Goal: Task Accomplishment & Management: Use online tool/utility

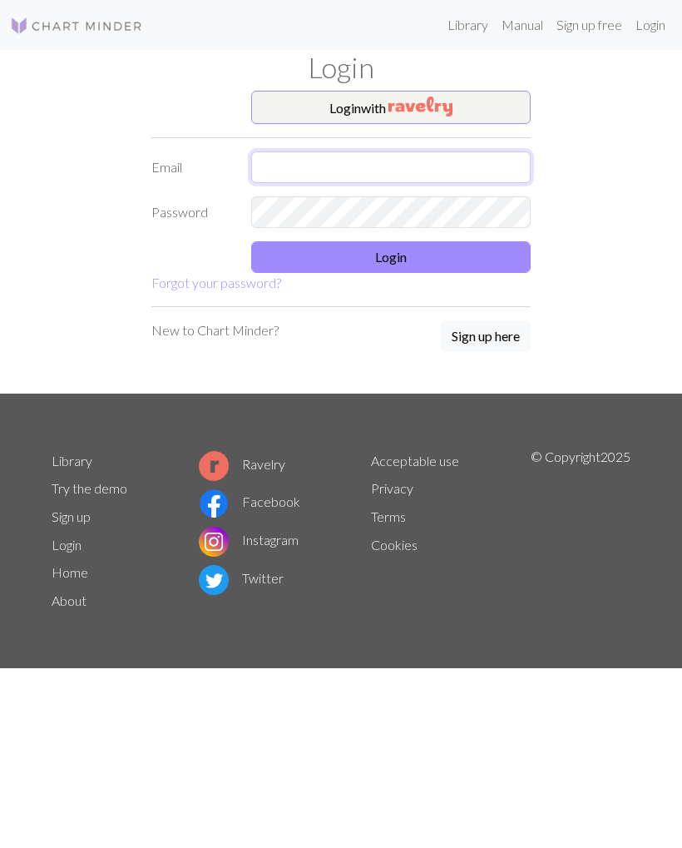
click at [440, 155] on input "text" at bounding box center [391, 167] width 280 height 32
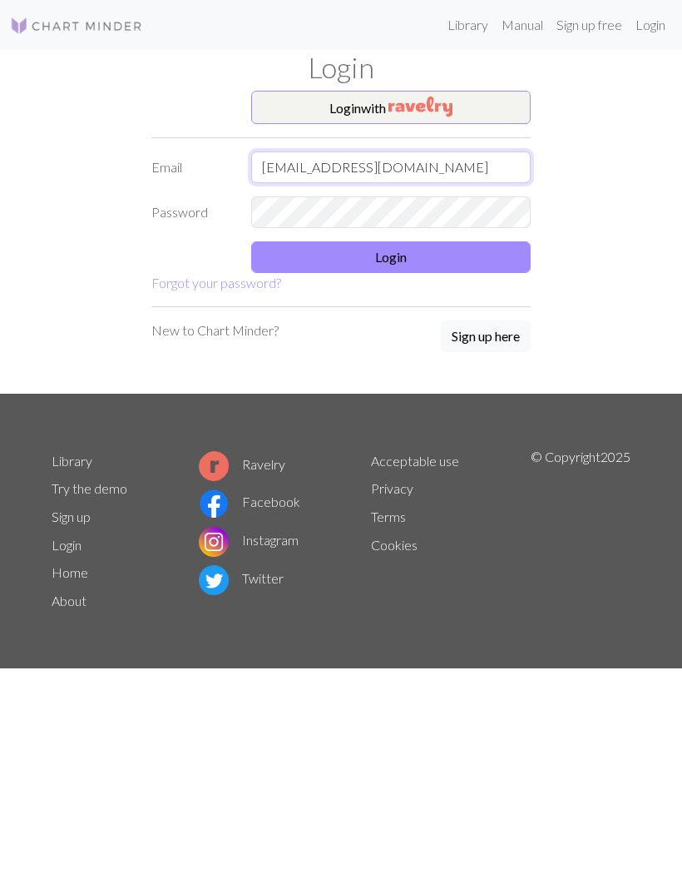
type input "[EMAIL_ADDRESS][DOMAIN_NAME]"
click at [444, 255] on button "Login" at bounding box center [391, 257] width 280 height 32
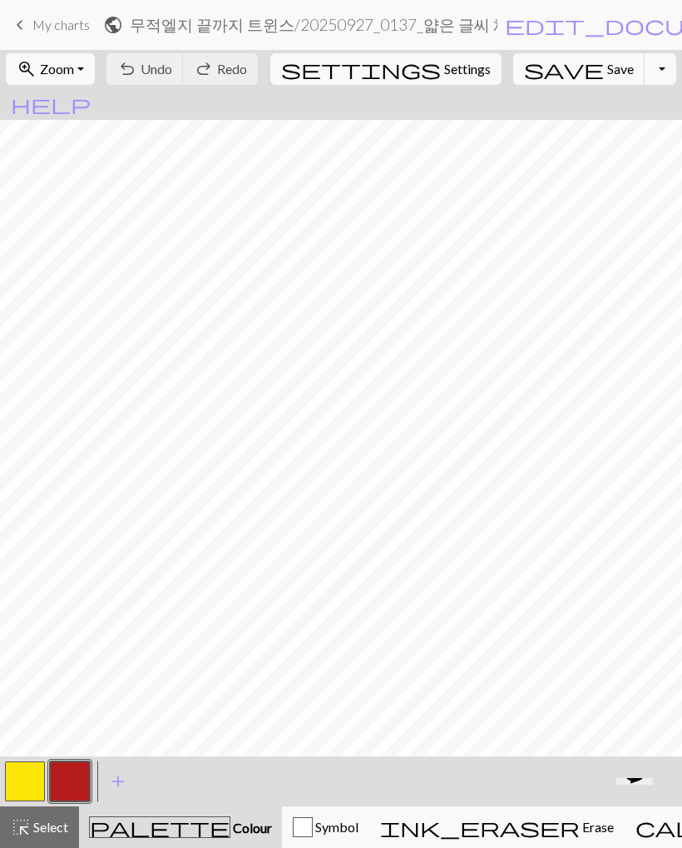
click at [55, 18] on span "My charts" at bounding box center [60, 25] width 57 height 16
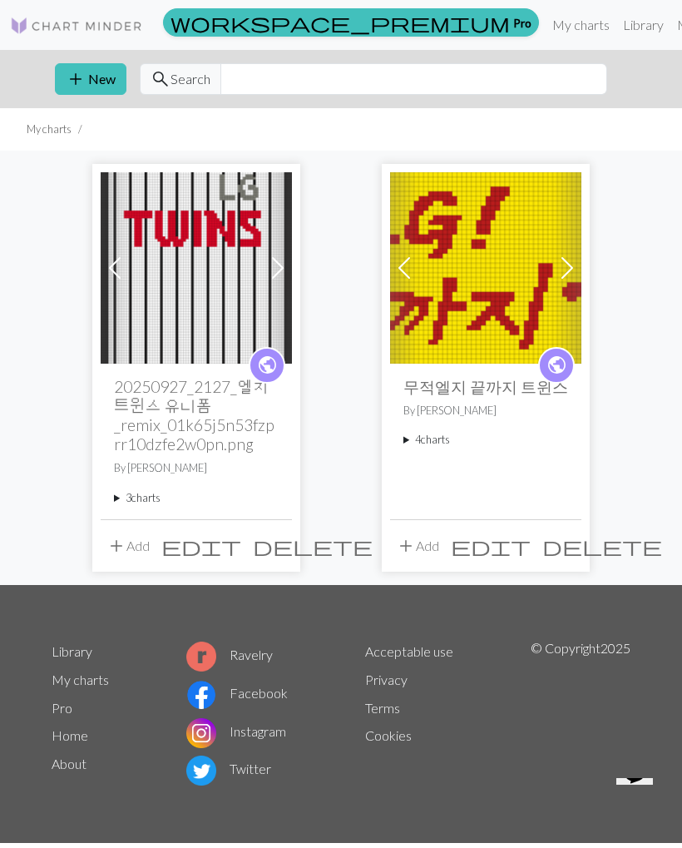
click at [144, 491] on summary "3 charts" at bounding box center [196, 498] width 165 height 16
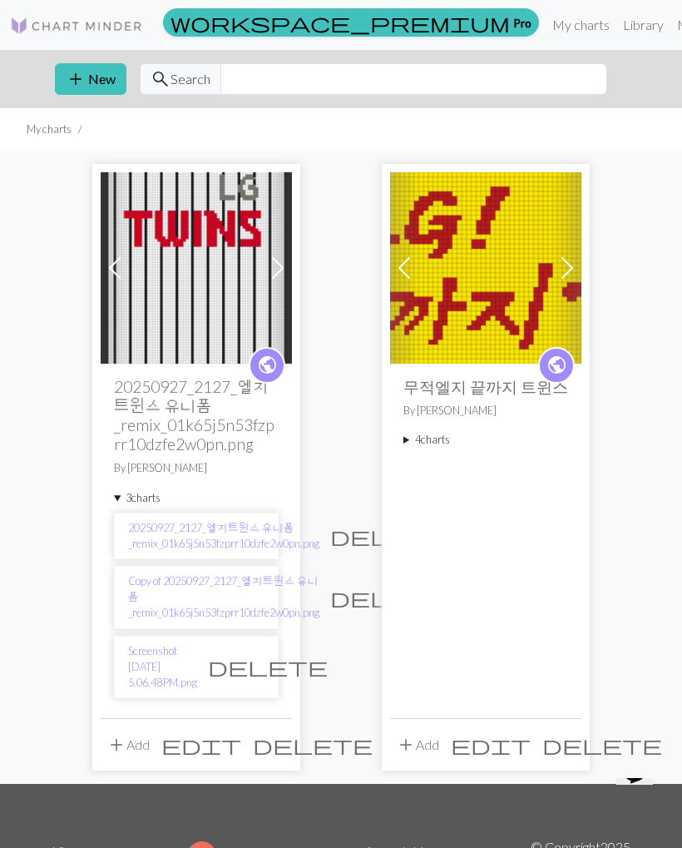
click at [154, 651] on link "Screenshot [DATE] 5.06.48 PM.png" at bounding box center [162, 667] width 69 height 48
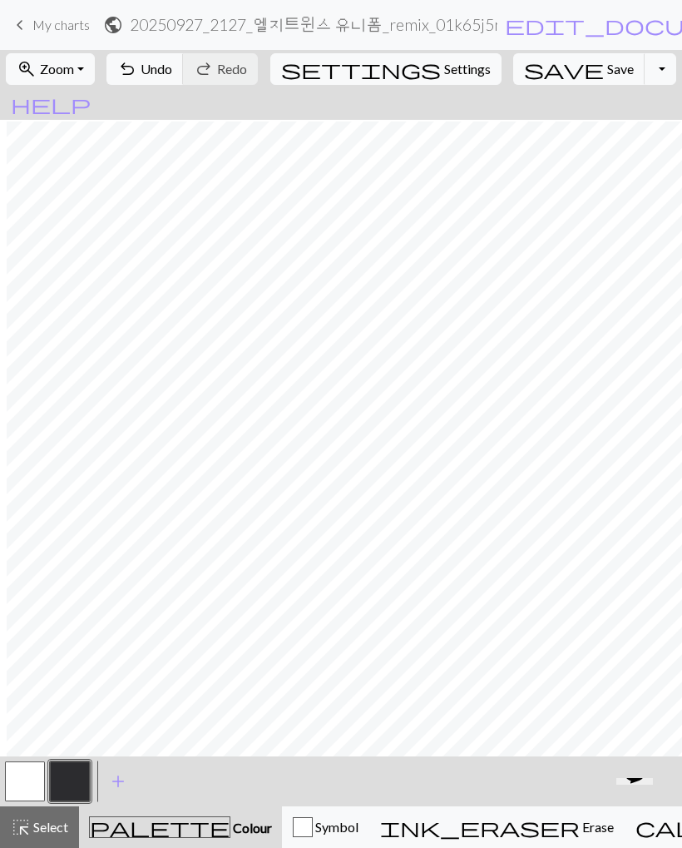
scroll to position [73, 205]
click at [39, 776] on button "button" at bounding box center [25, 782] width 40 height 40
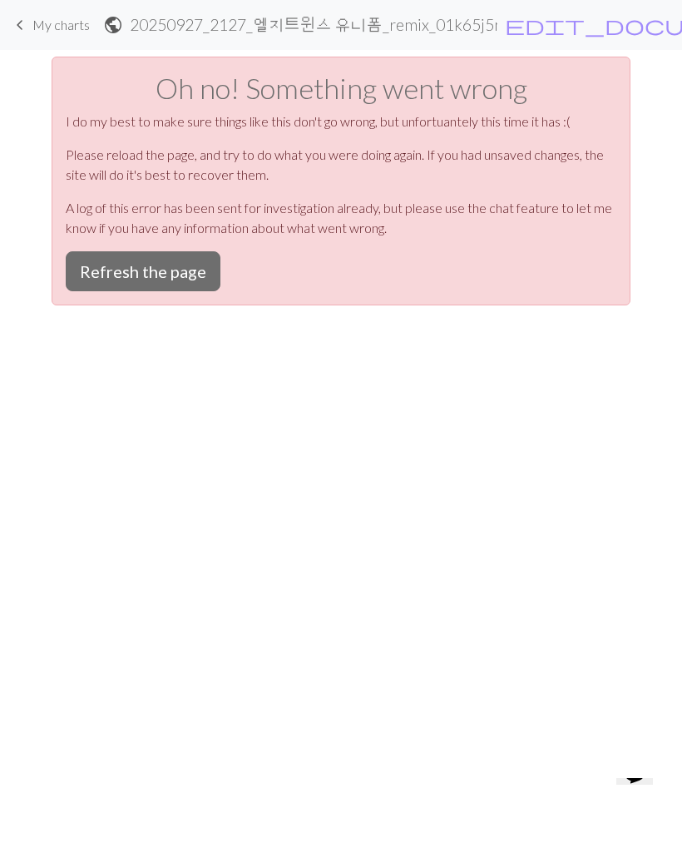
click at [176, 274] on button "Refresh the page" at bounding box center [143, 271] width 155 height 40
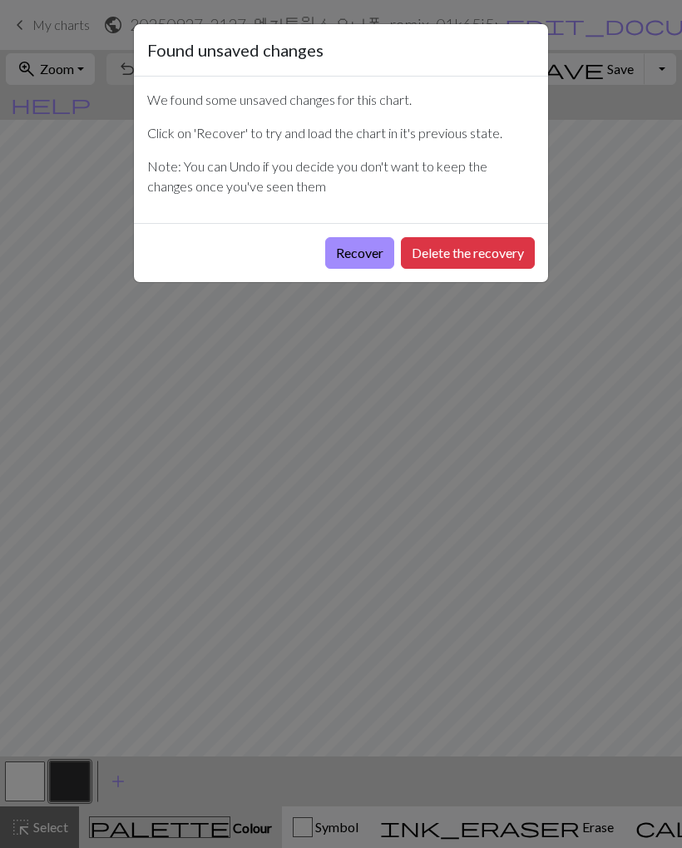
click at [361, 255] on button "Recover" at bounding box center [359, 253] width 69 height 32
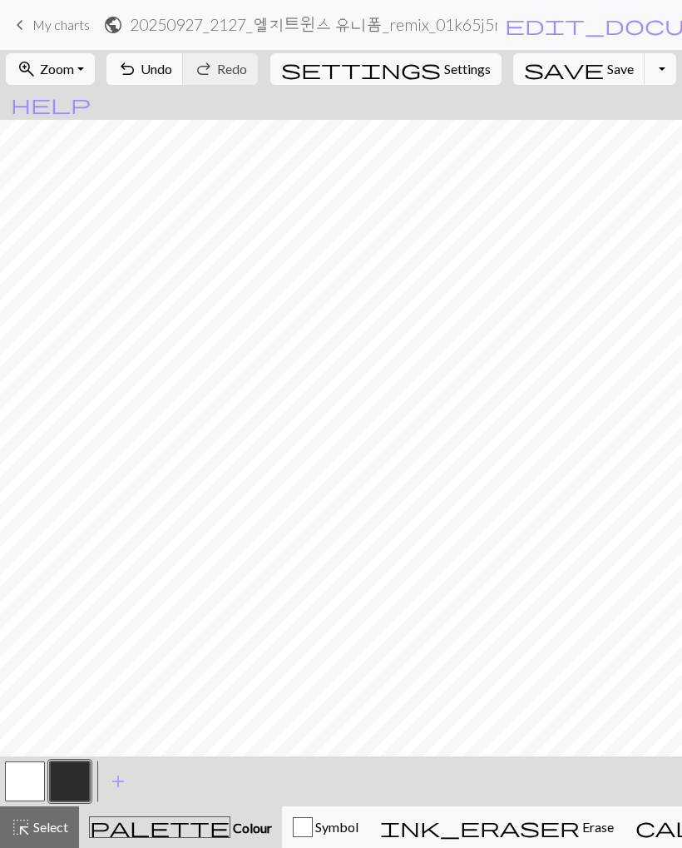
click at [18, 771] on button "button" at bounding box center [25, 782] width 40 height 40
click at [81, 774] on button "button" at bounding box center [70, 782] width 40 height 40
click at [34, 765] on button "button" at bounding box center [25, 782] width 40 height 40
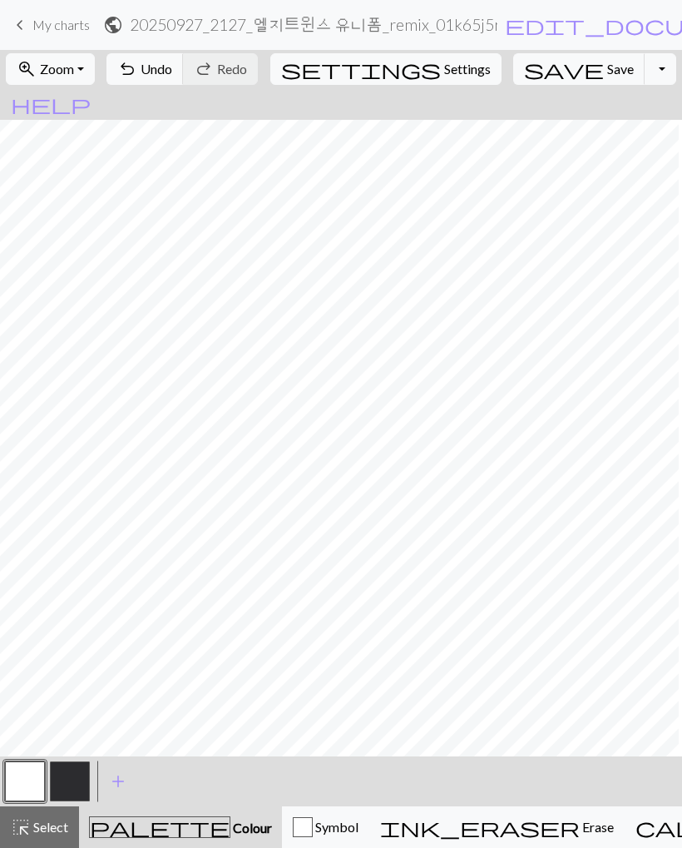
scroll to position [929, 120]
click at [77, 781] on button "button" at bounding box center [70, 782] width 40 height 40
click at [27, 768] on button "button" at bounding box center [25, 782] width 40 height 40
click at [95, 83] on button "zoom_in Zoom Zoom" at bounding box center [50, 69] width 89 height 32
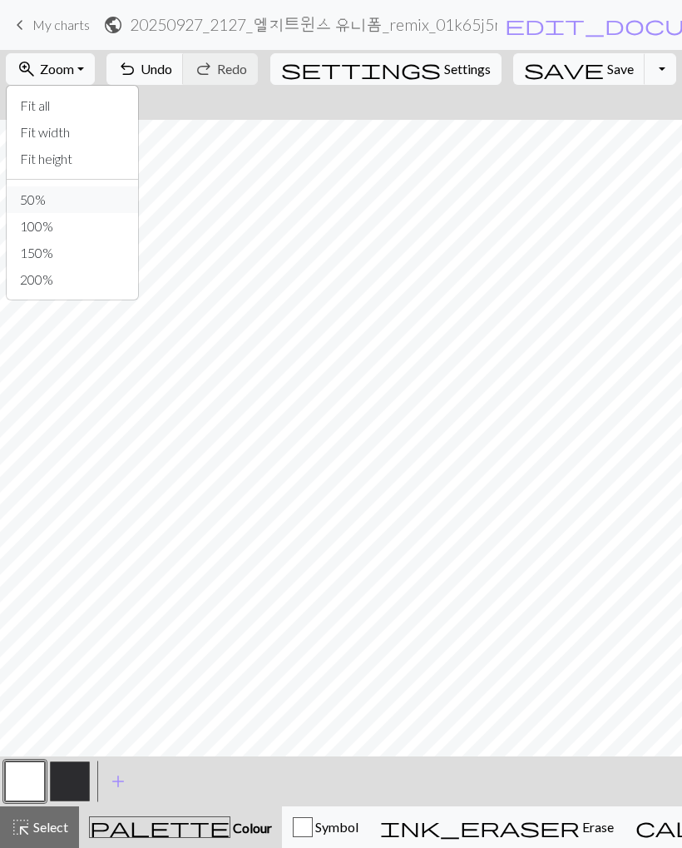
click at [74, 203] on button "50%" at bounding box center [72, 199] width 131 height 27
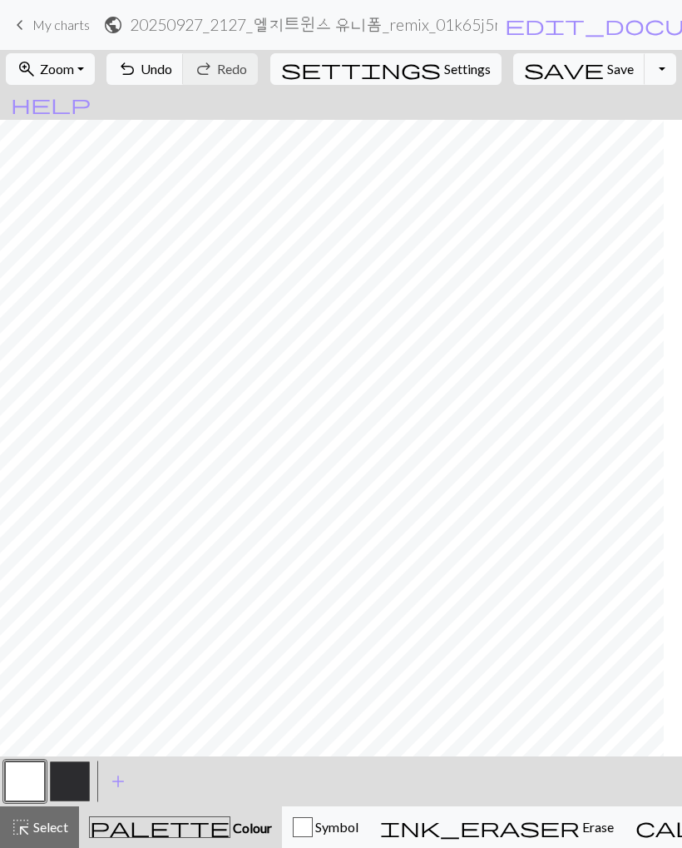
scroll to position [0, 88]
click at [74, 76] on span "Zoom" at bounding box center [57, 69] width 34 height 16
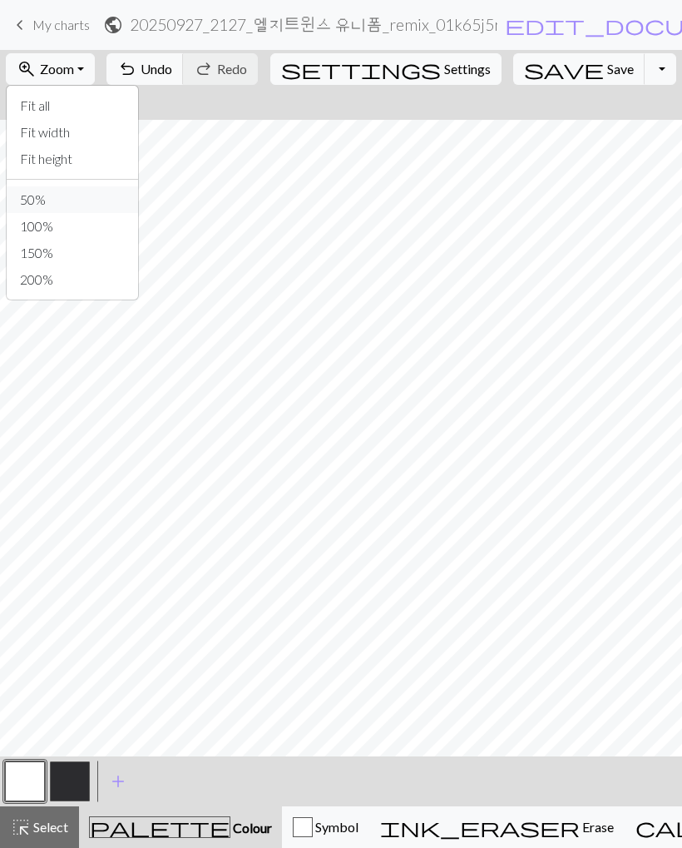
click at [103, 199] on button "50%" at bounding box center [72, 199] width 131 height 27
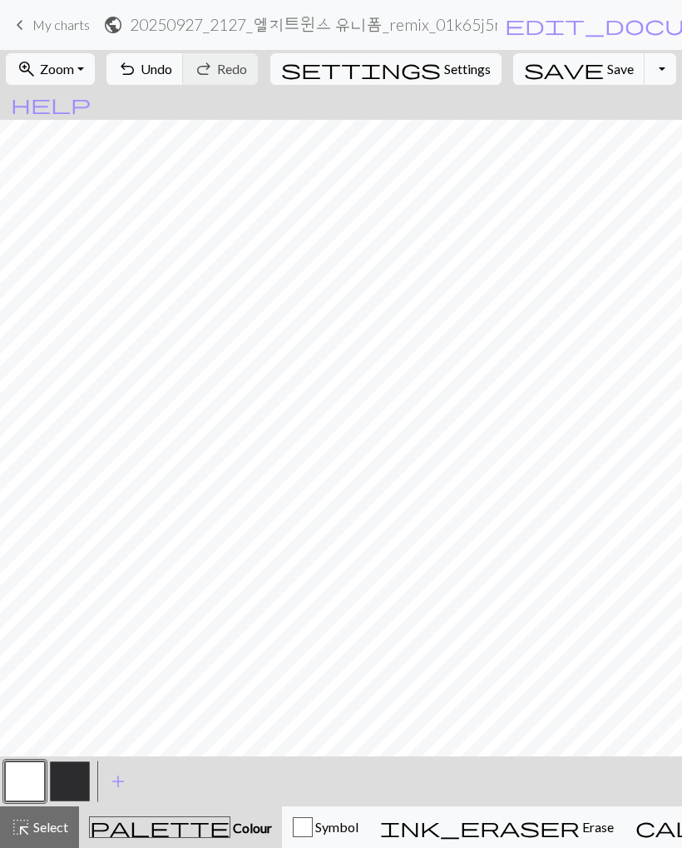
scroll to position [353, 166]
click at [57, 781] on button "button" at bounding box center [70, 782] width 40 height 40
click at [27, 763] on button "button" at bounding box center [25, 782] width 40 height 40
click at [65, 782] on button "button" at bounding box center [70, 782] width 40 height 40
click at [21, 772] on button "button" at bounding box center [25, 782] width 40 height 40
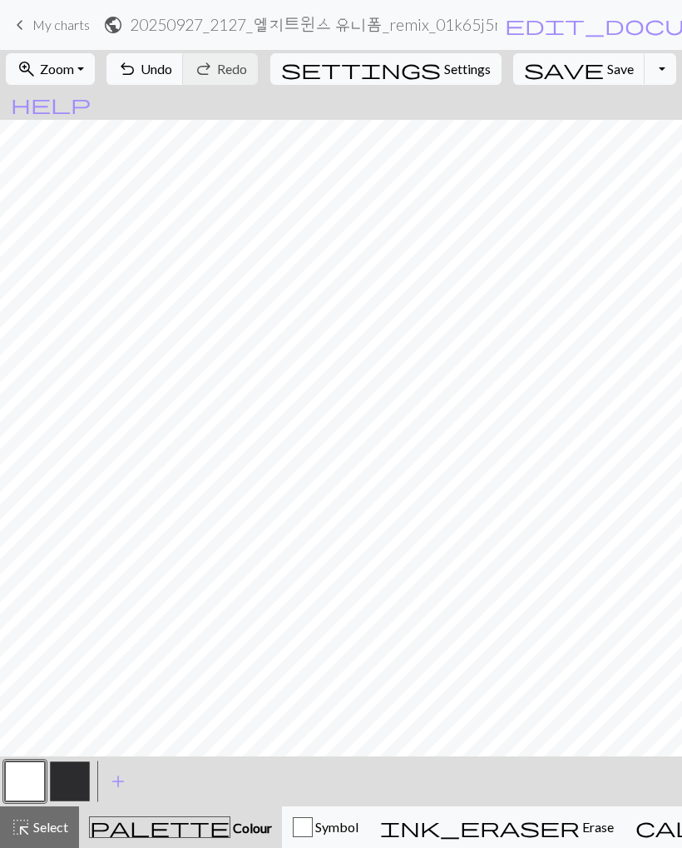
click at [72, 776] on button "button" at bounding box center [70, 782] width 40 height 40
click at [32, 781] on button "button" at bounding box center [25, 782] width 40 height 40
click at [77, 767] on button "button" at bounding box center [70, 782] width 40 height 40
click at [25, 770] on button "button" at bounding box center [25, 782] width 40 height 40
click at [73, 791] on button "button" at bounding box center [70, 782] width 40 height 40
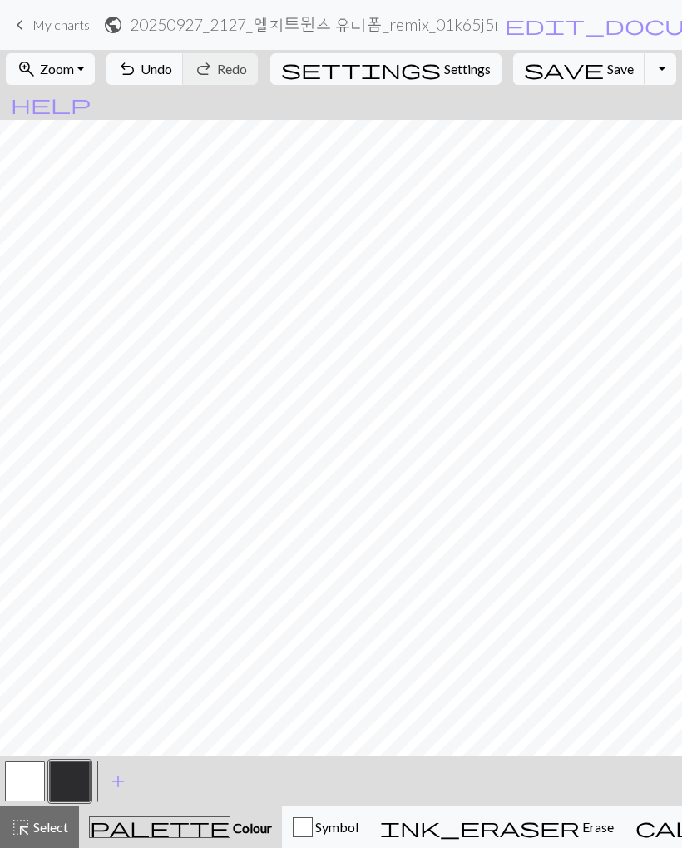
click at [35, 770] on button "button" at bounding box center [25, 782] width 40 height 40
click at [69, 791] on button "button" at bounding box center [70, 782] width 40 height 40
click at [28, 781] on button "button" at bounding box center [25, 782] width 40 height 40
click at [67, 785] on button "button" at bounding box center [70, 782] width 40 height 40
click at [17, 791] on button "button" at bounding box center [25, 782] width 40 height 40
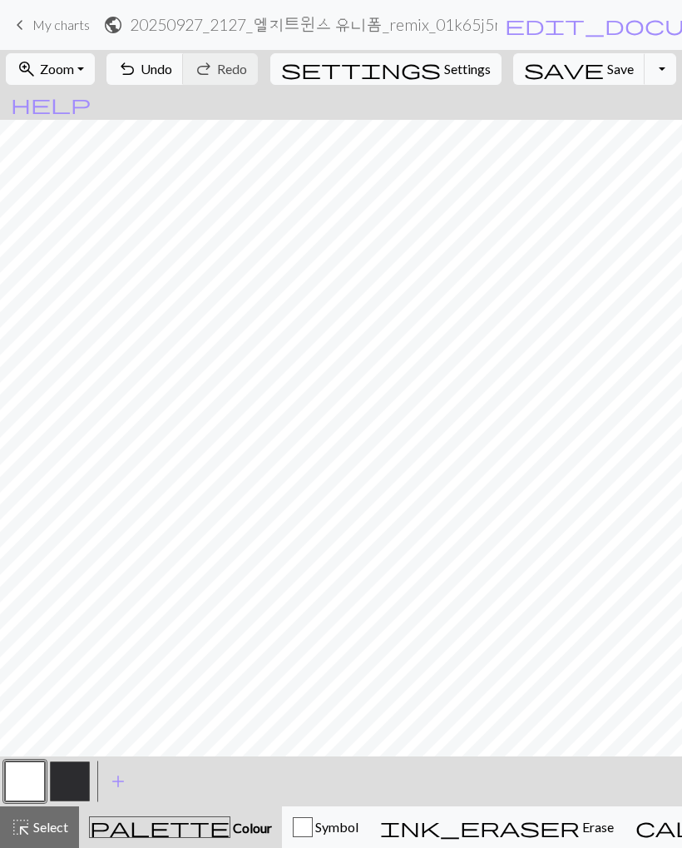
click at [71, 783] on button "button" at bounding box center [70, 782] width 40 height 40
click at [27, 777] on button "button" at bounding box center [25, 782] width 40 height 40
click at [530, 79] on span "save" at bounding box center [564, 68] width 80 height 23
click at [74, 780] on button "button" at bounding box center [70, 782] width 40 height 40
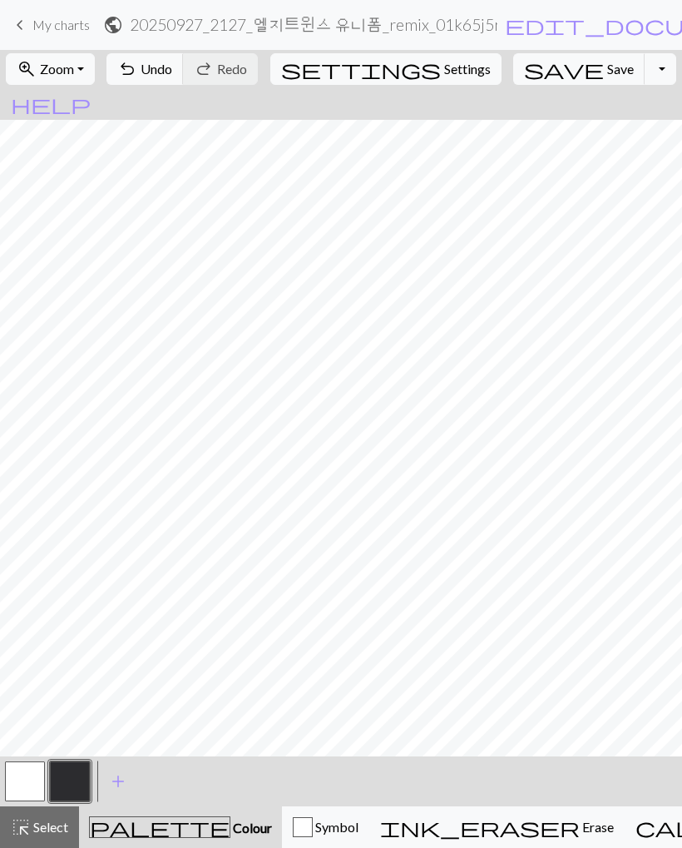
click at [31, 771] on button "button" at bounding box center [25, 782] width 40 height 40
click at [71, 782] on button "button" at bounding box center [70, 782] width 40 height 40
click at [18, 777] on button "button" at bounding box center [25, 782] width 40 height 40
click at [72, 781] on button "button" at bounding box center [70, 782] width 40 height 40
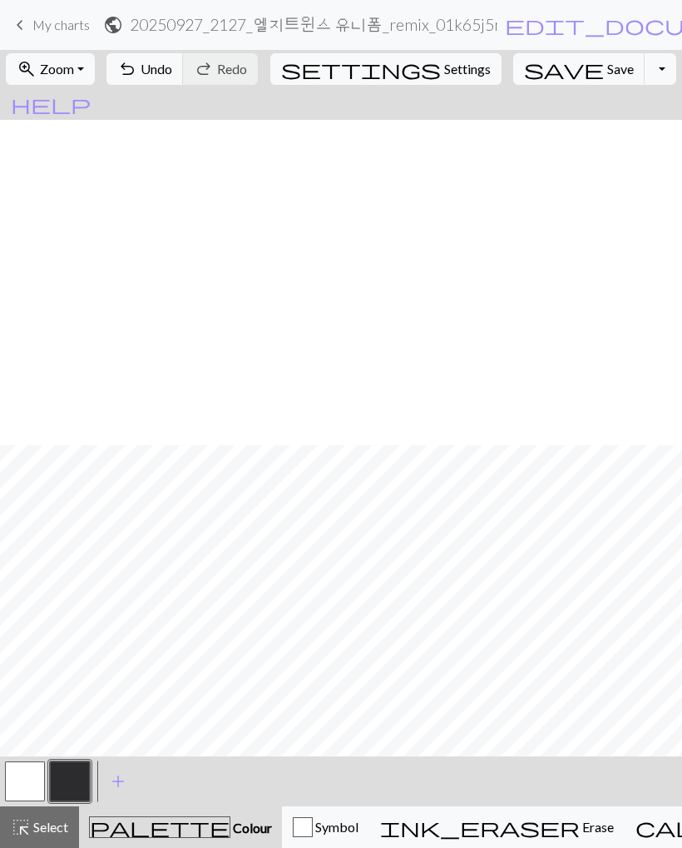
scroll to position [439, 0]
click at [29, 771] on button "button" at bounding box center [25, 782] width 40 height 40
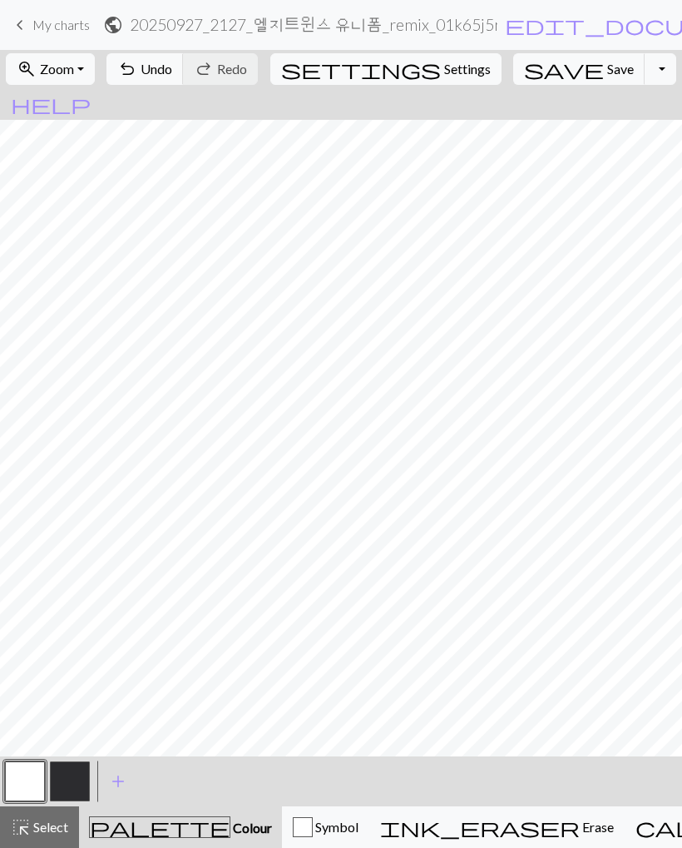
click at [65, 791] on button "button" at bounding box center [70, 782] width 40 height 40
click at [28, 779] on button "button" at bounding box center [25, 782] width 40 height 40
click at [65, 779] on button "button" at bounding box center [70, 782] width 40 height 40
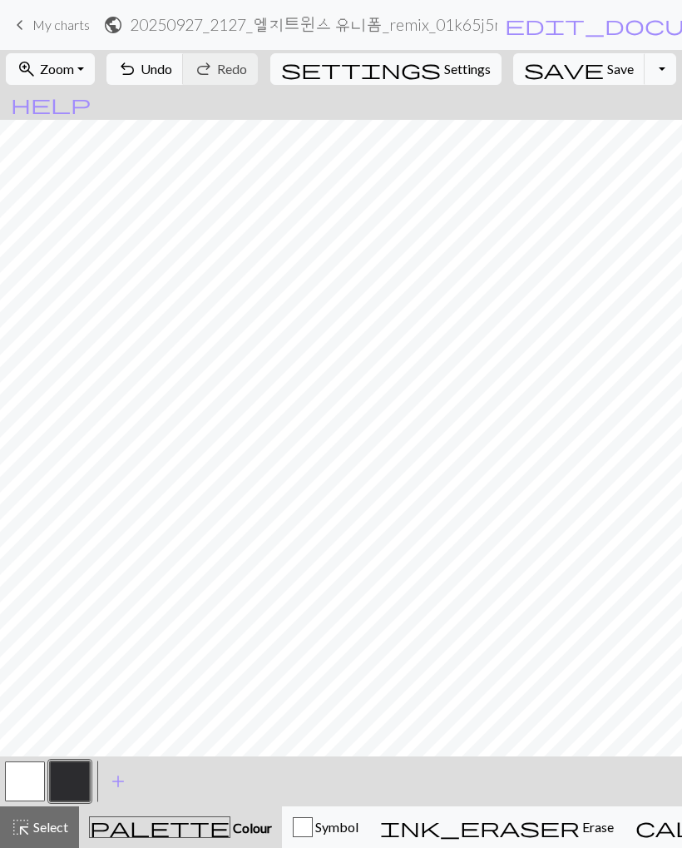
click at [184, 83] on button "undo Undo Undo" at bounding box center [145, 69] width 77 height 32
click at [28, 782] on button "button" at bounding box center [25, 782] width 40 height 40
click at [67, 776] on button "button" at bounding box center [70, 782] width 40 height 40
click at [137, 67] on span "undo" at bounding box center [127, 68] width 20 height 23
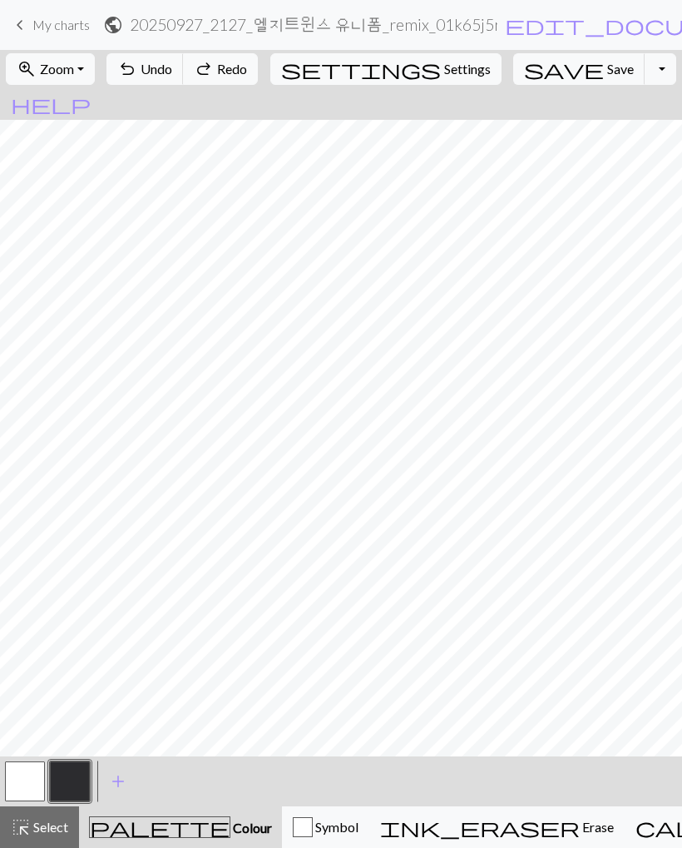
click at [184, 77] on button "undo Undo Undo" at bounding box center [145, 69] width 77 height 32
click at [37, 784] on button "button" at bounding box center [25, 782] width 40 height 40
click at [60, 786] on button "button" at bounding box center [70, 782] width 40 height 40
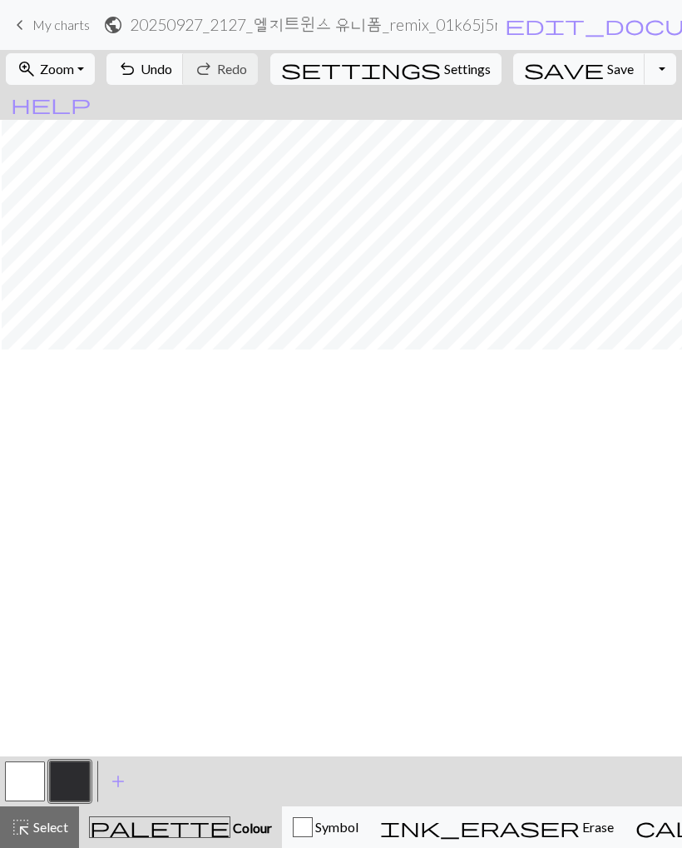
scroll to position [0, 308]
click at [26, 776] on button "button" at bounding box center [25, 782] width 40 height 40
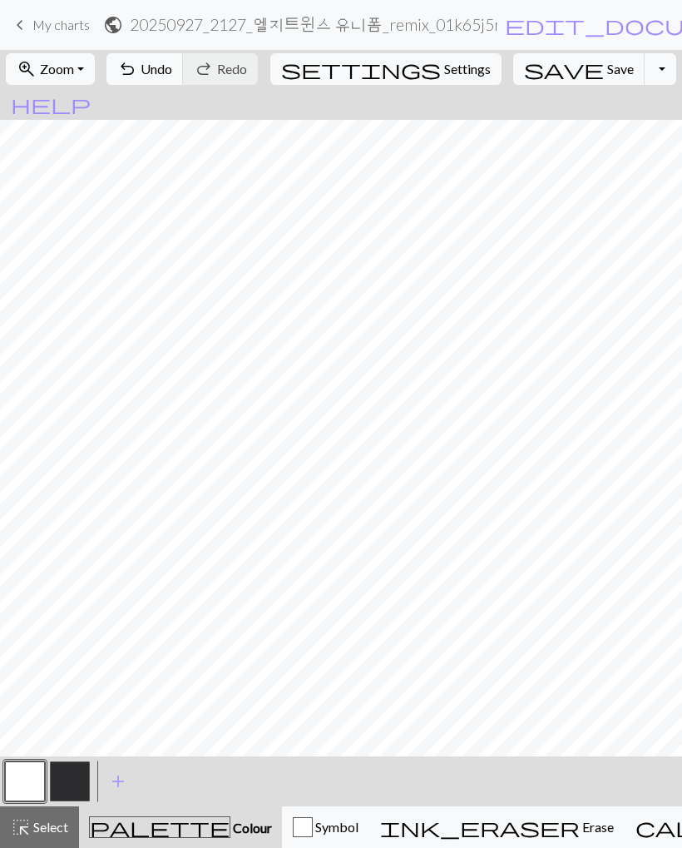
click at [81, 771] on button "button" at bounding box center [70, 782] width 40 height 40
click at [33, 773] on button "button" at bounding box center [25, 782] width 40 height 40
click at [72, 774] on button "button" at bounding box center [70, 782] width 40 height 40
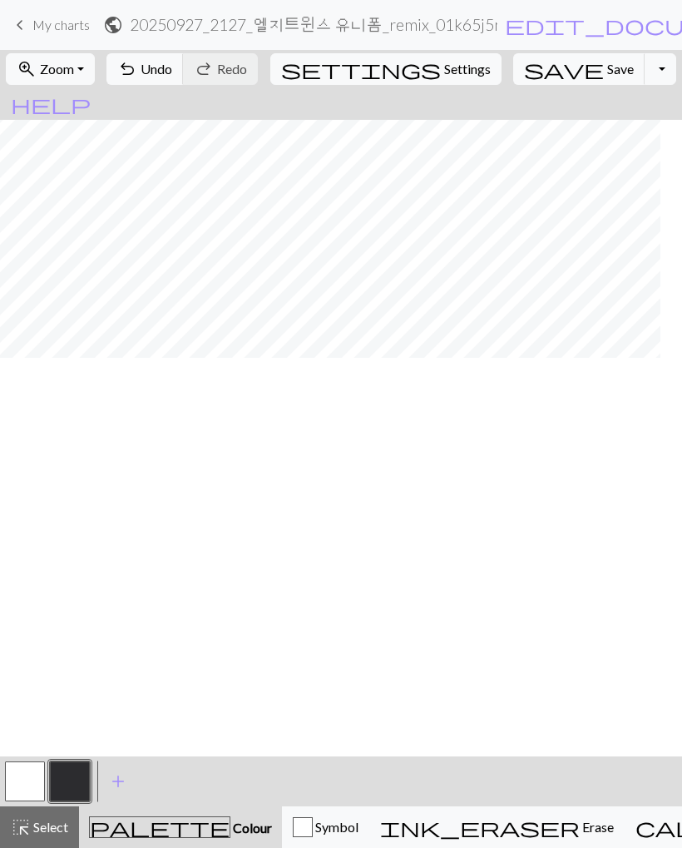
scroll to position [0, 280]
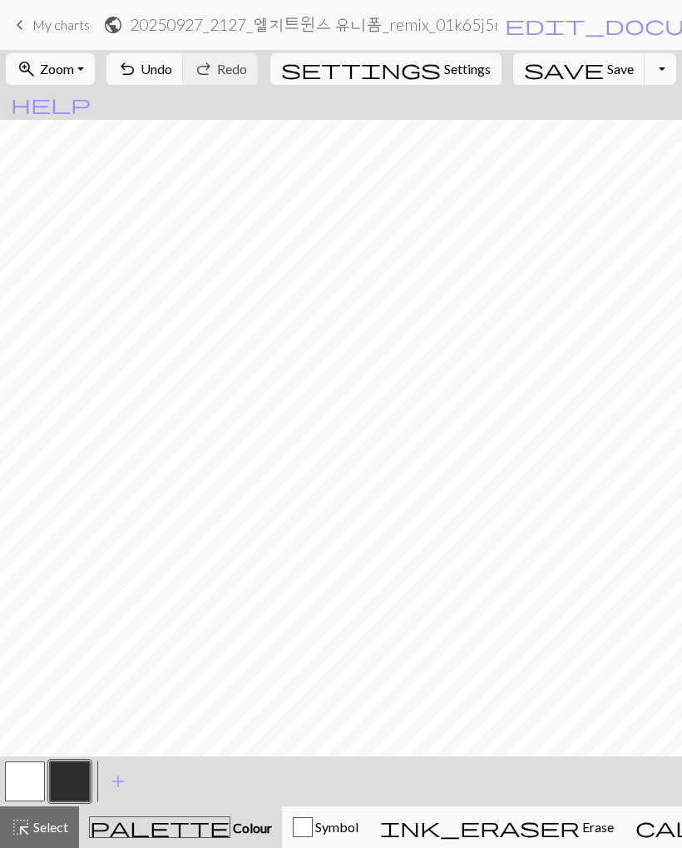
click at [32, 775] on button "button" at bounding box center [25, 782] width 40 height 40
click at [79, 775] on button "button" at bounding box center [70, 782] width 40 height 40
click at [32, 785] on button "button" at bounding box center [25, 782] width 40 height 40
click at [80, 772] on button "button" at bounding box center [70, 782] width 40 height 40
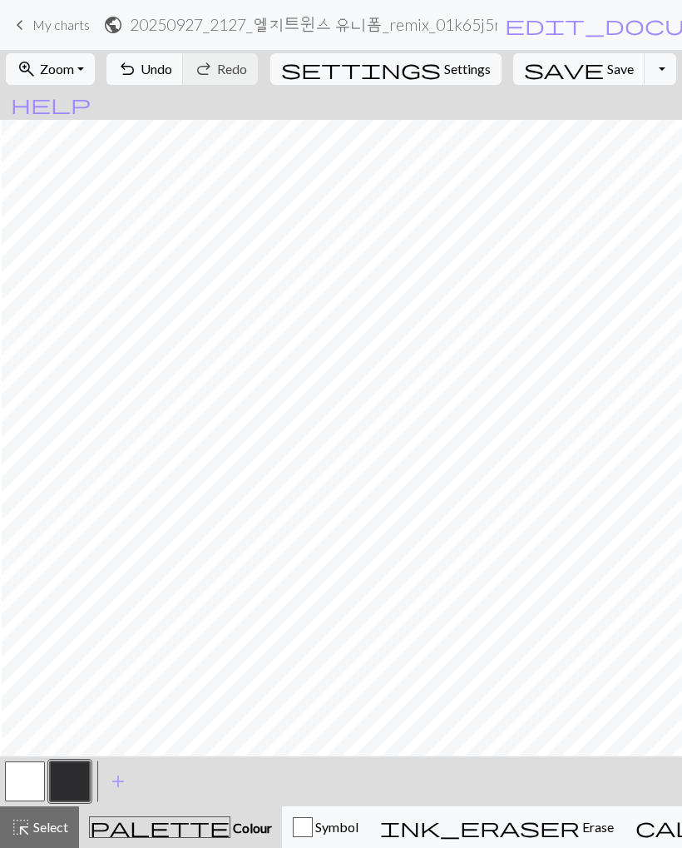
scroll to position [439, 203]
click at [22, 791] on button "button" at bounding box center [25, 782] width 40 height 40
click at [71, 774] on button "button" at bounding box center [70, 782] width 40 height 40
